Goal: Check status

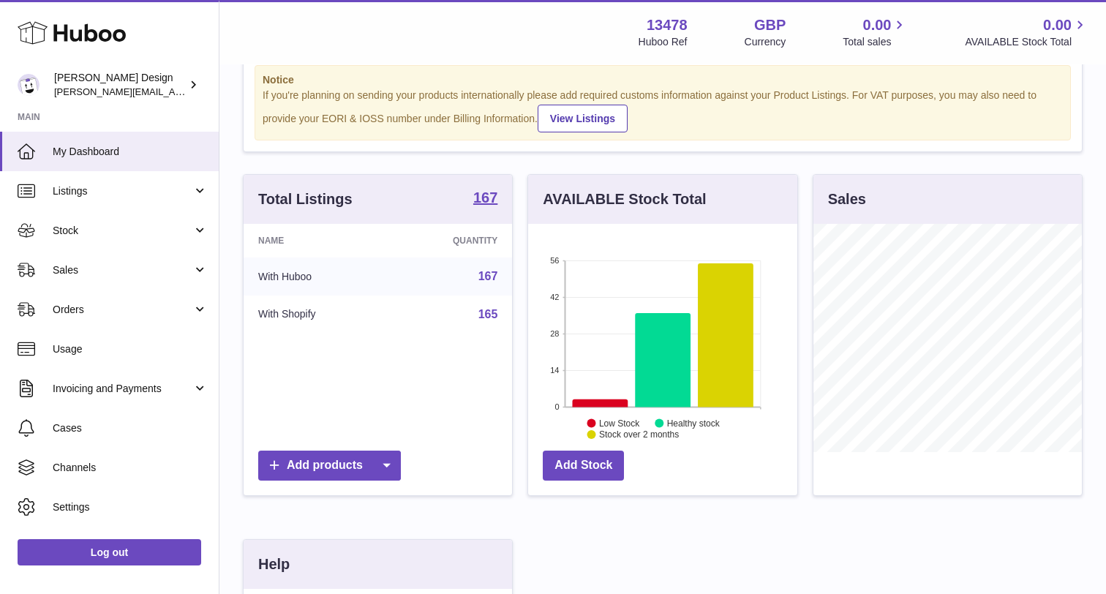
scroll to position [44, 0]
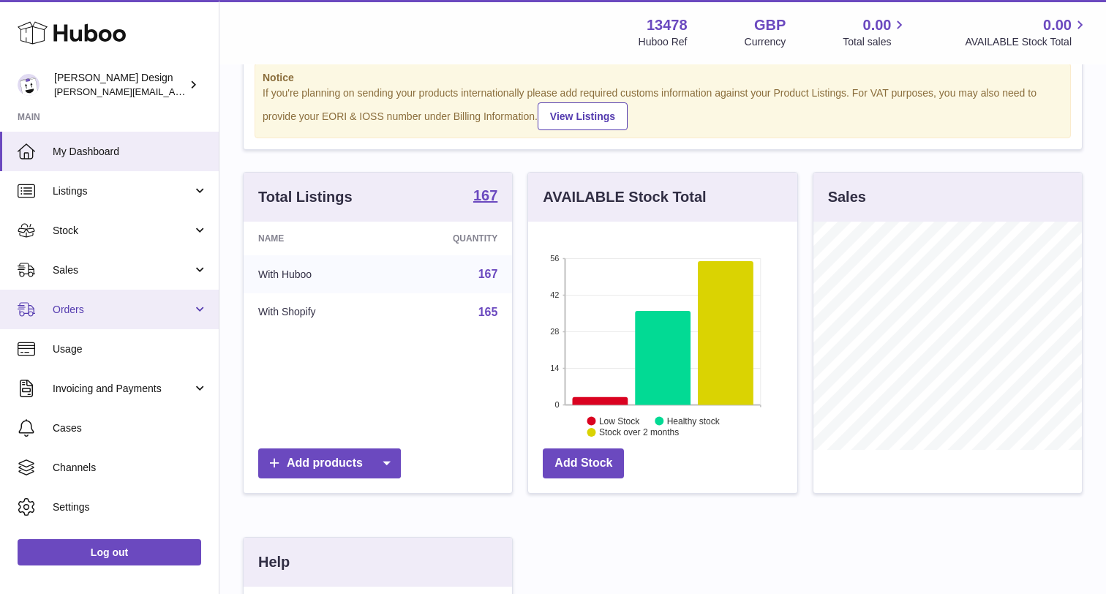
click at [154, 318] on link "Orders" at bounding box center [109, 309] width 219 height 39
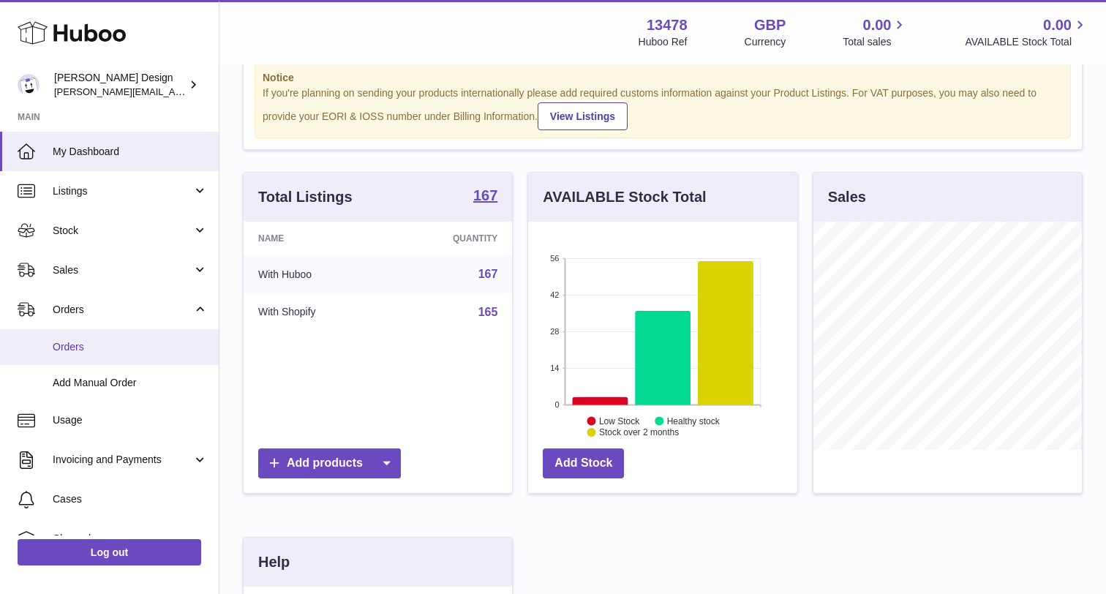
click at [90, 342] on span "Orders" at bounding box center [130, 347] width 155 height 14
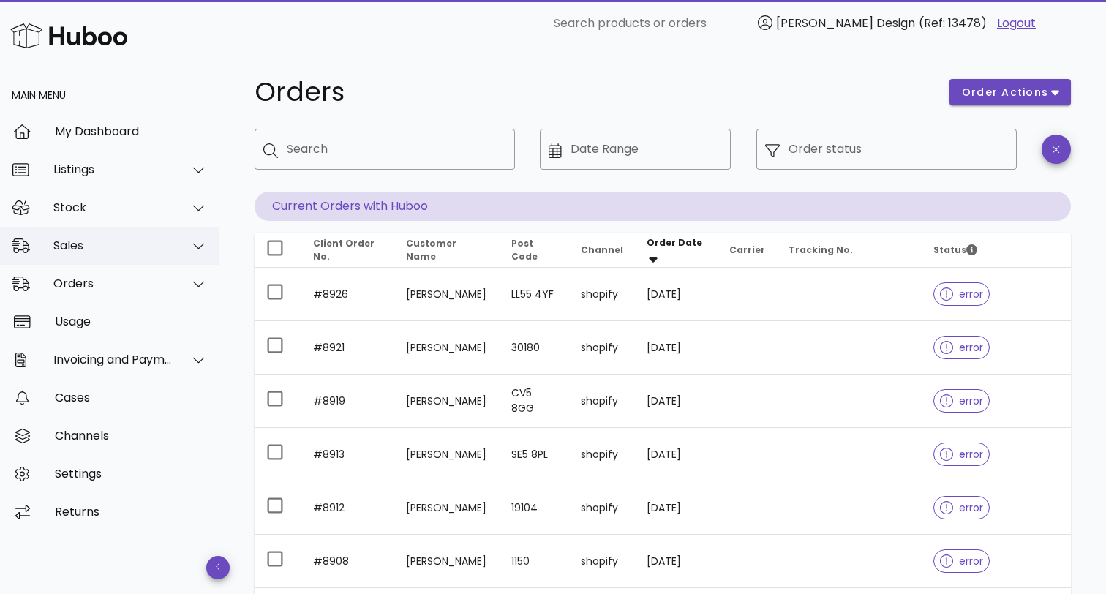
click at [72, 253] on div "Sales" at bounding box center [109, 246] width 219 height 38
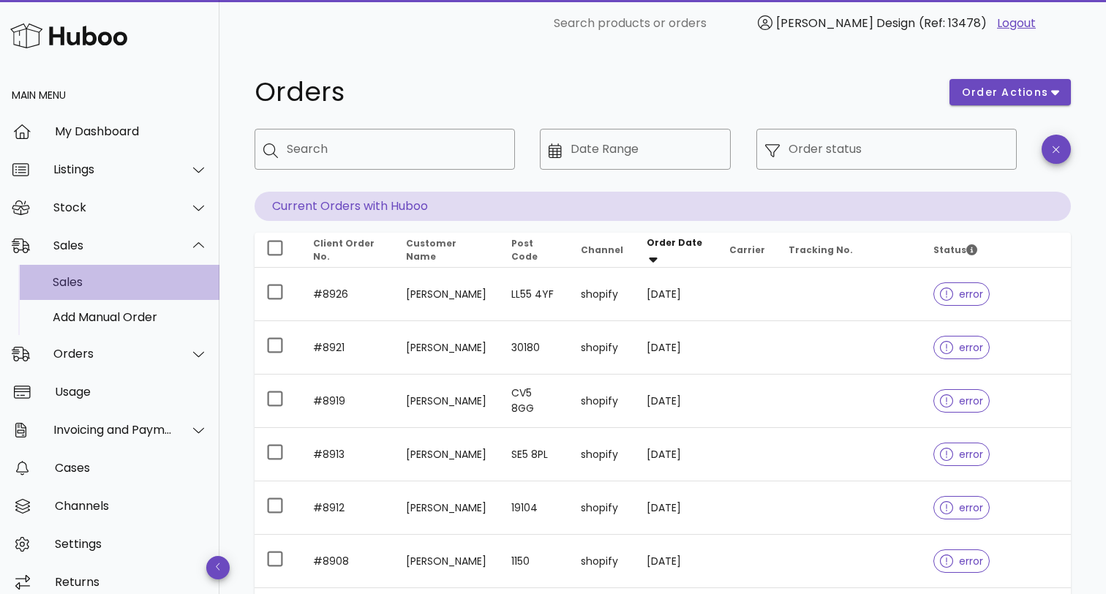
click at [70, 290] on div "Sales" at bounding box center [130, 281] width 155 height 31
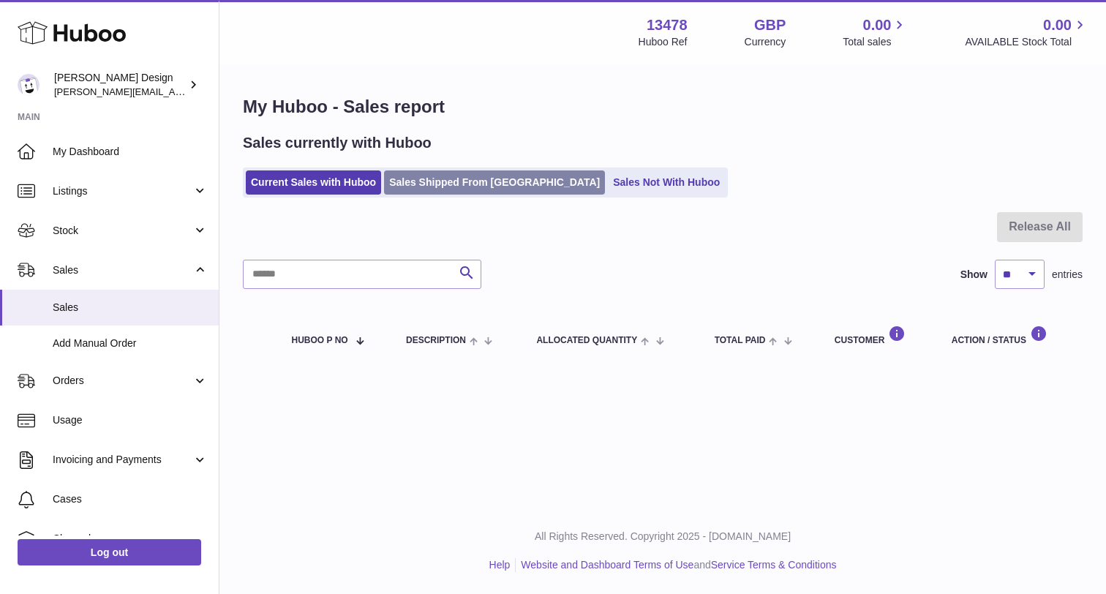
click at [450, 181] on link "Sales Shipped From Huboo" at bounding box center [494, 182] width 221 height 24
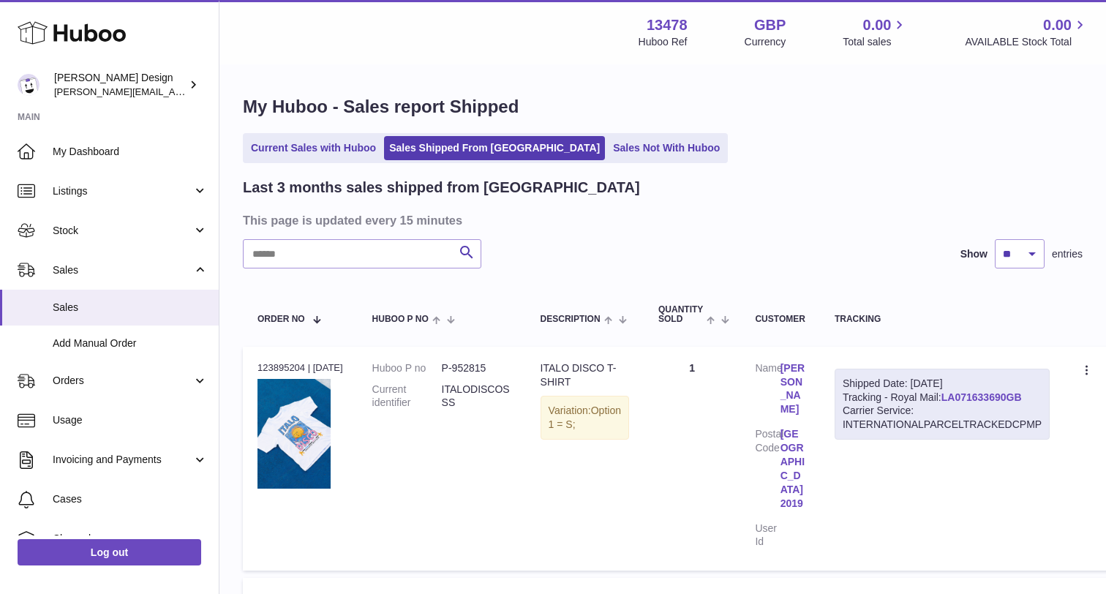
click at [941, 403] on link "LA071633690GB" at bounding box center [981, 397] width 80 height 12
